Goal: Browse casually: Explore the website without a specific task or goal

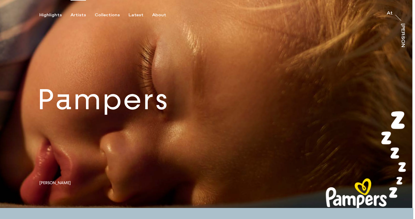
click at [79, 16] on div "Artists" at bounding box center [77, 15] width 15 height 5
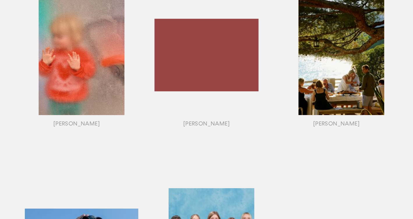
scroll to position [514, 0]
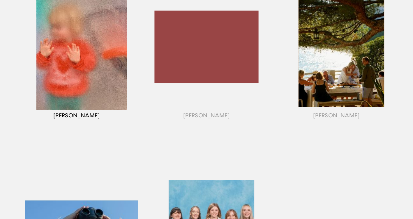
click at [79, 63] on div "button" at bounding box center [77, 55] width 130 height 182
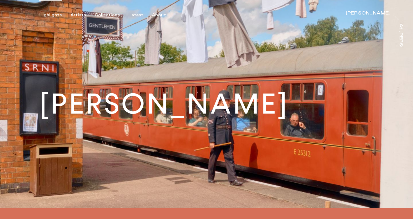
click at [49, 14] on div "Highlights" at bounding box center [50, 15] width 22 height 5
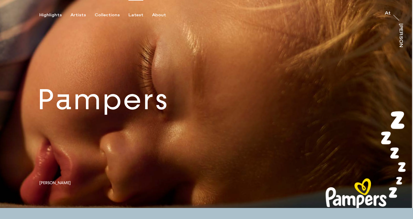
click at [136, 15] on div "Latest" at bounding box center [135, 15] width 15 height 5
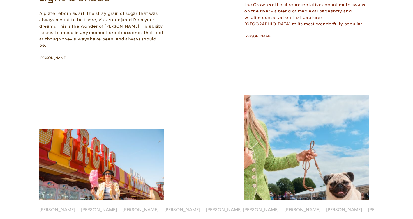
scroll to position [758, 0]
